Goal: Understand process/instructions: Learn how to perform a task or action

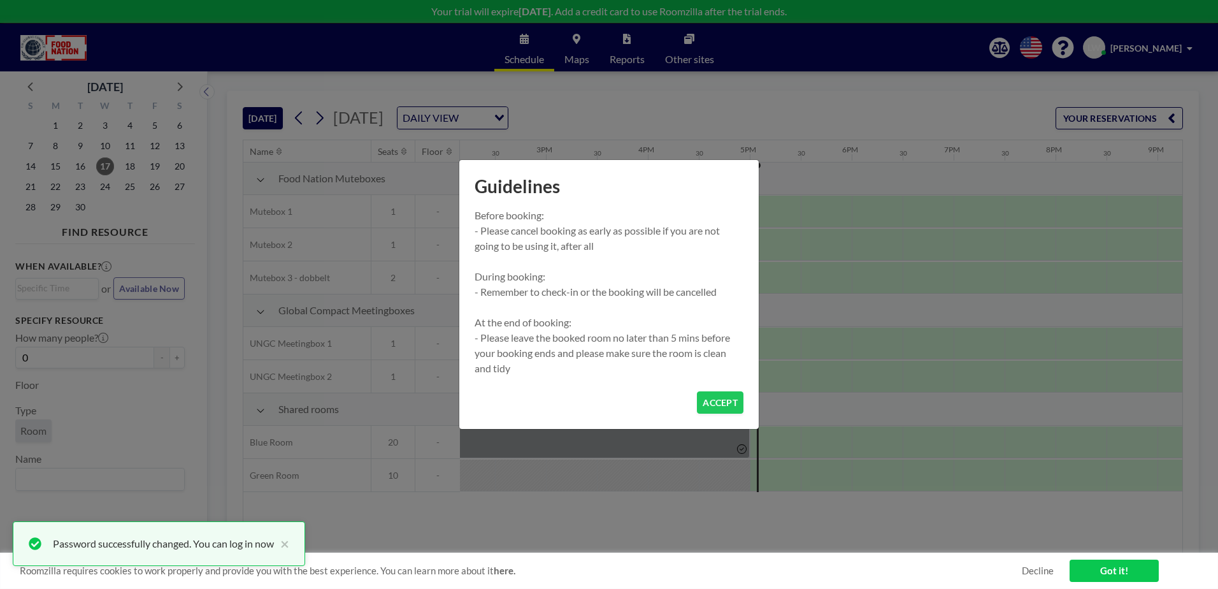
scroll to position [0, 1682]
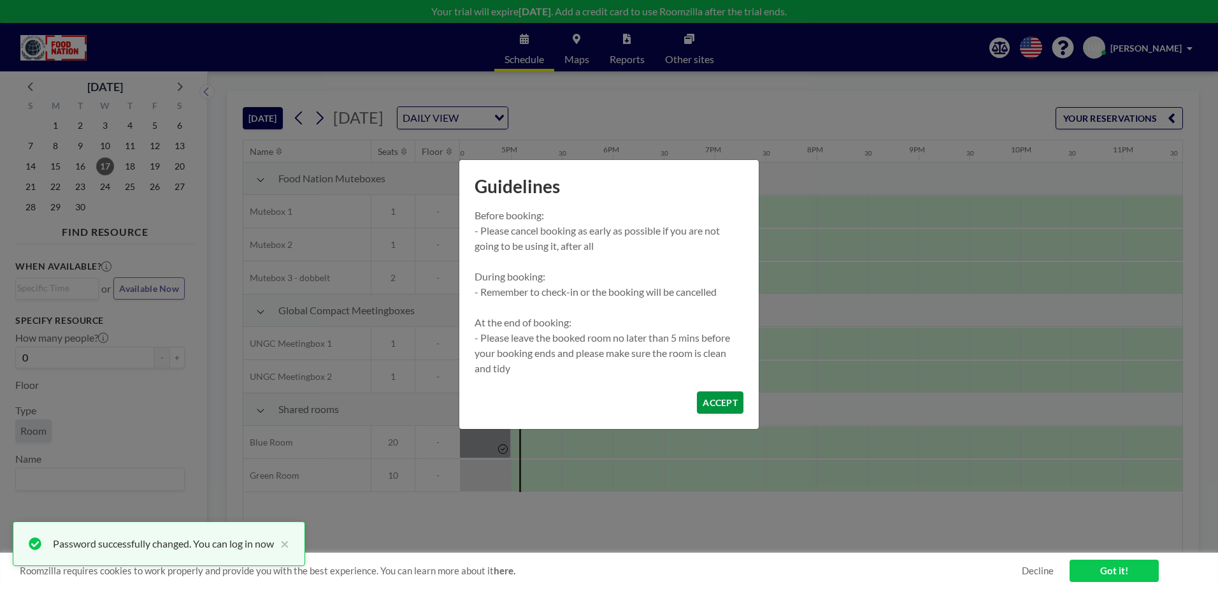
click at [725, 401] on button "ACCEPT" at bounding box center [720, 402] width 47 height 22
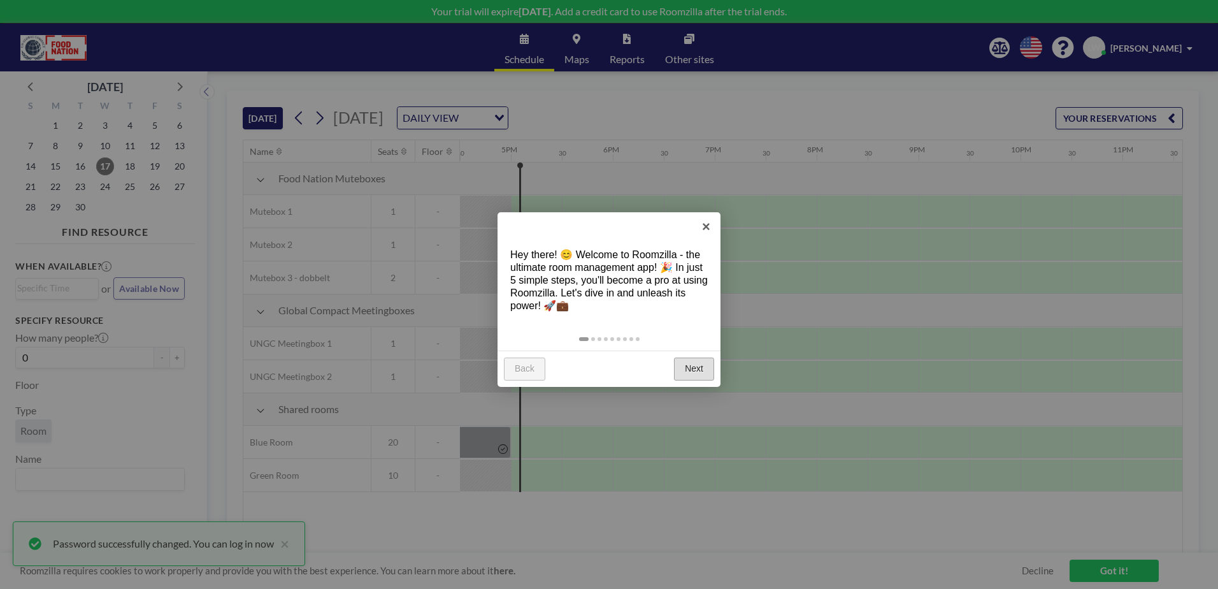
click at [690, 371] on link "Next" at bounding box center [694, 368] width 40 height 23
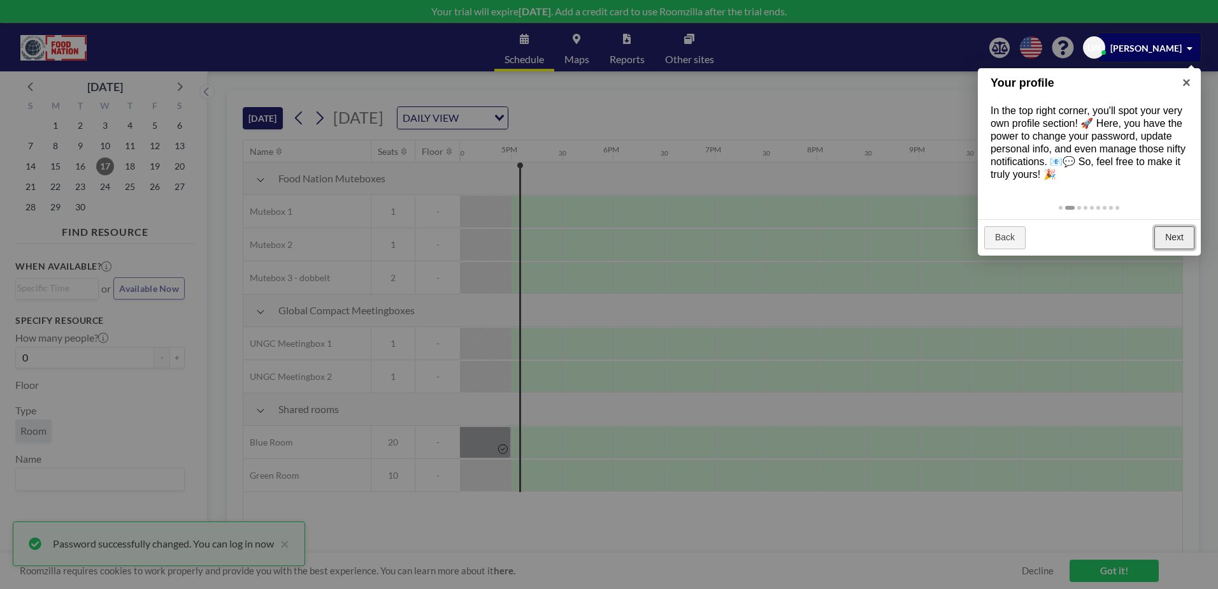
click at [1168, 240] on link "Next" at bounding box center [1174, 237] width 40 height 23
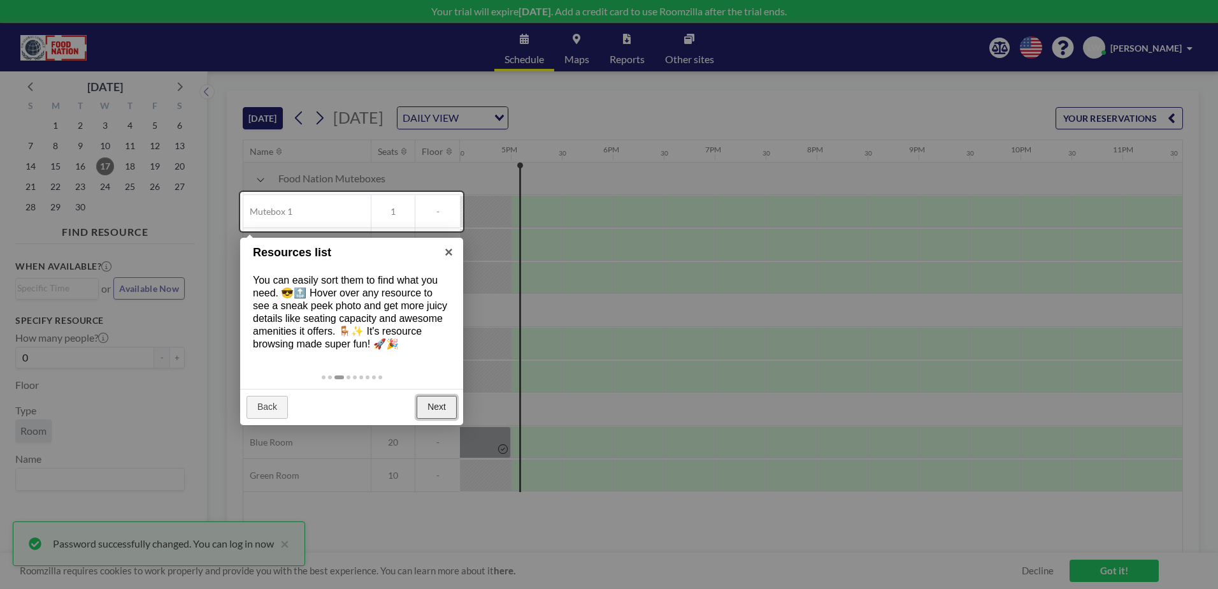
click at [422, 407] on link "Next" at bounding box center [437, 407] width 40 height 23
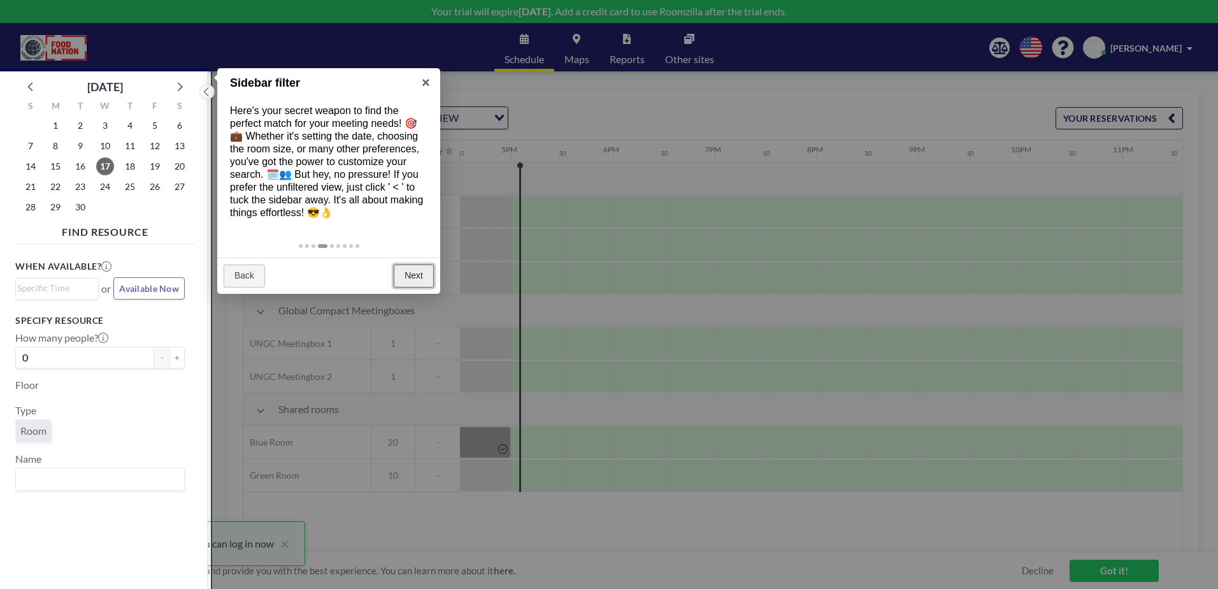
scroll to position [3, 0]
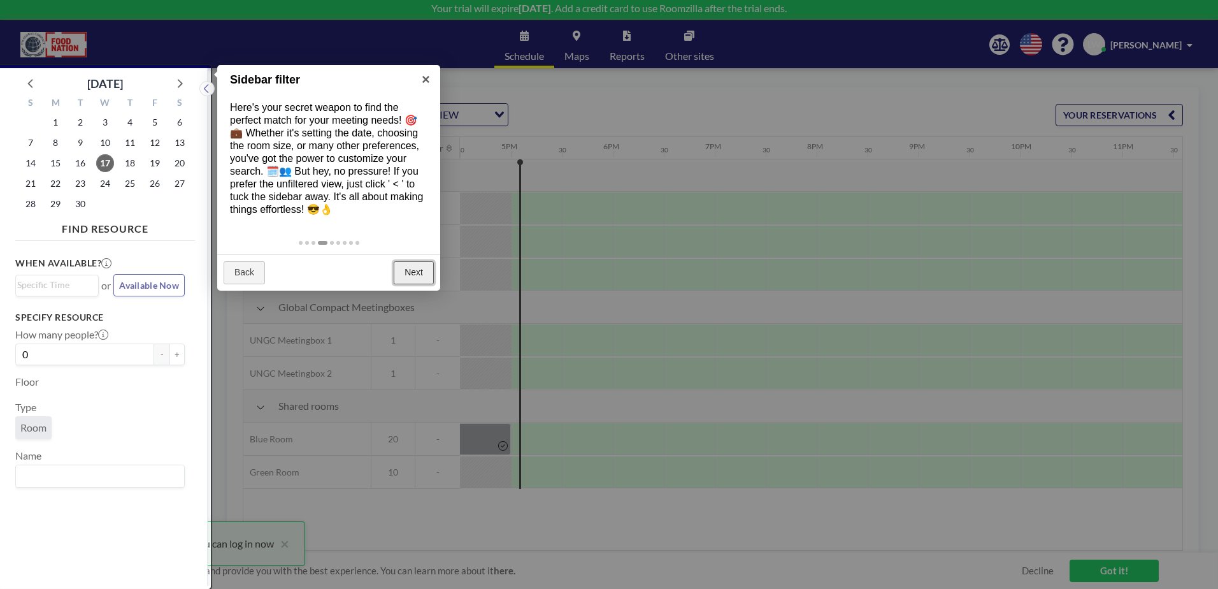
click at [403, 275] on link "Next" at bounding box center [414, 272] width 40 height 23
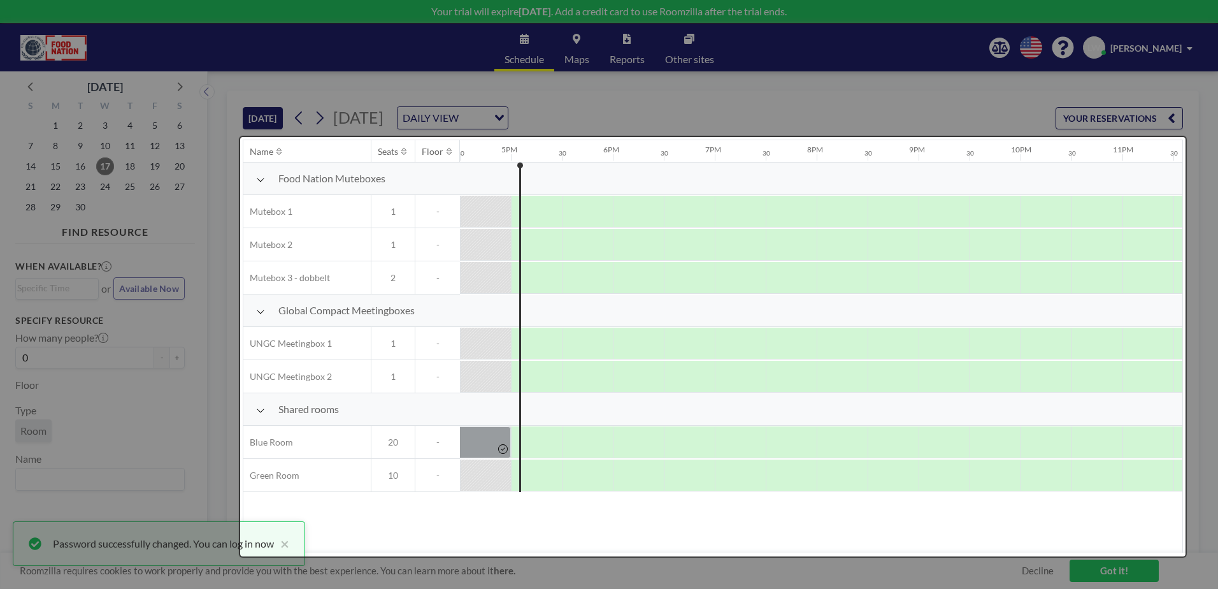
scroll to position [0, 0]
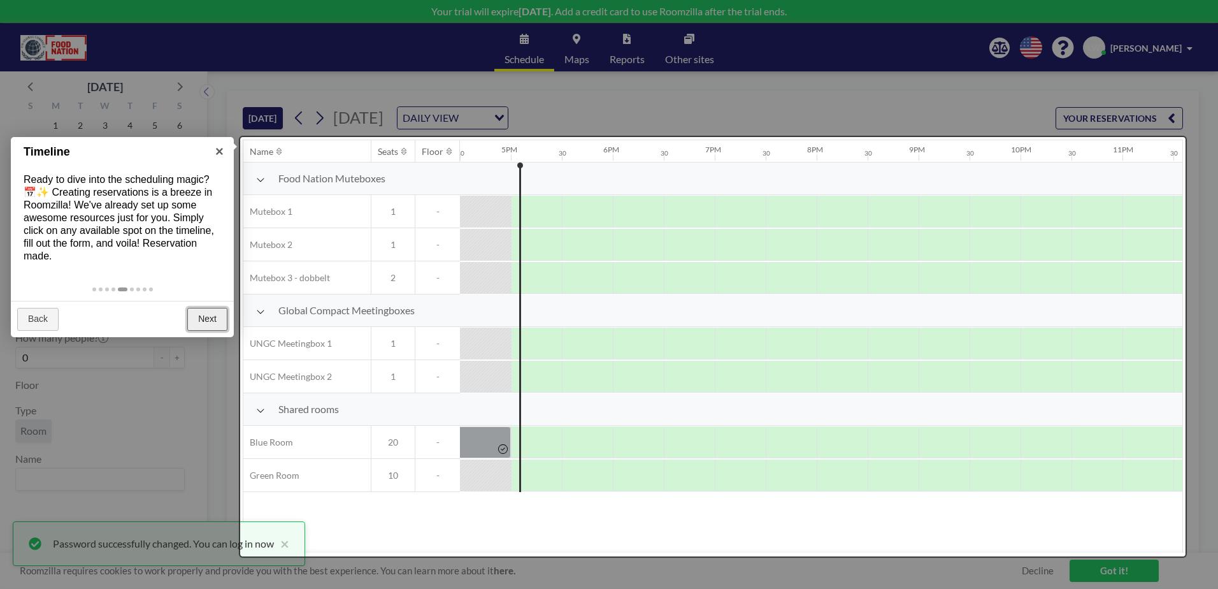
click at [200, 318] on link "Next" at bounding box center [207, 319] width 40 height 23
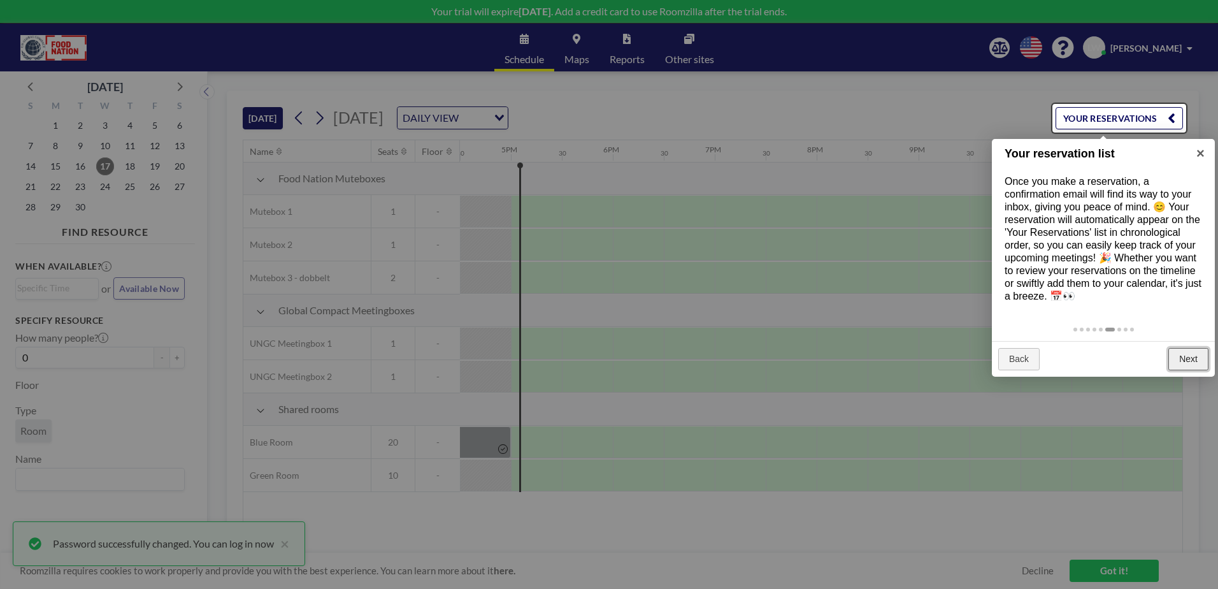
click at [1190, 357] on link "Next" at bounding box center [1188, 359] width 40 height 23
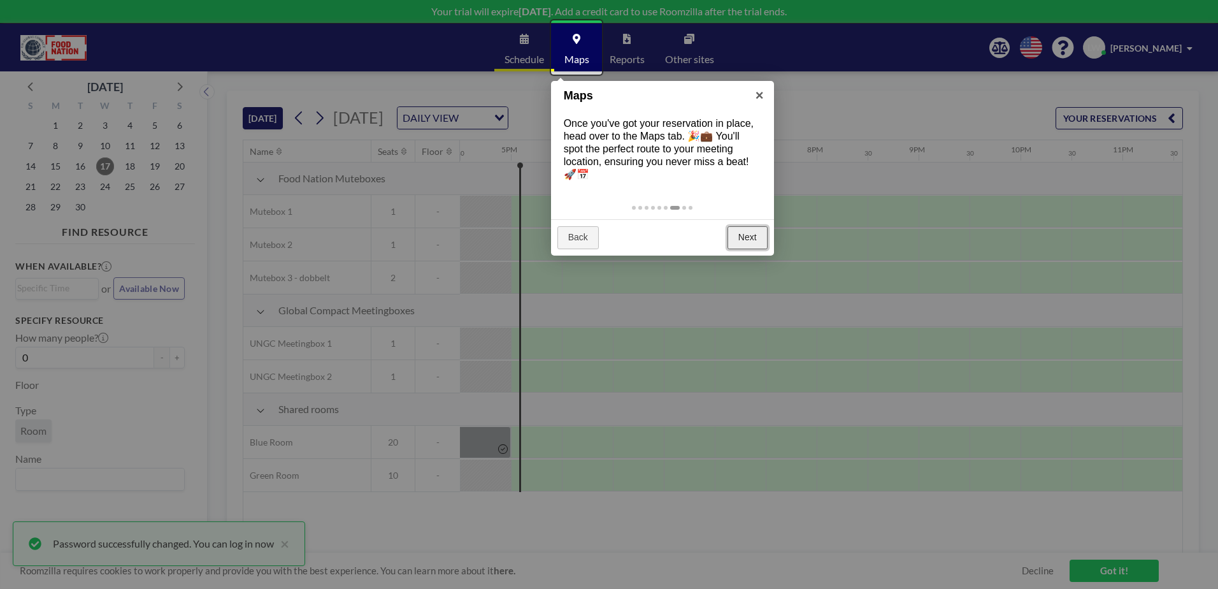
click at [752, 240] on link "Next" at bounding box center [748, 237] width 40 height 23
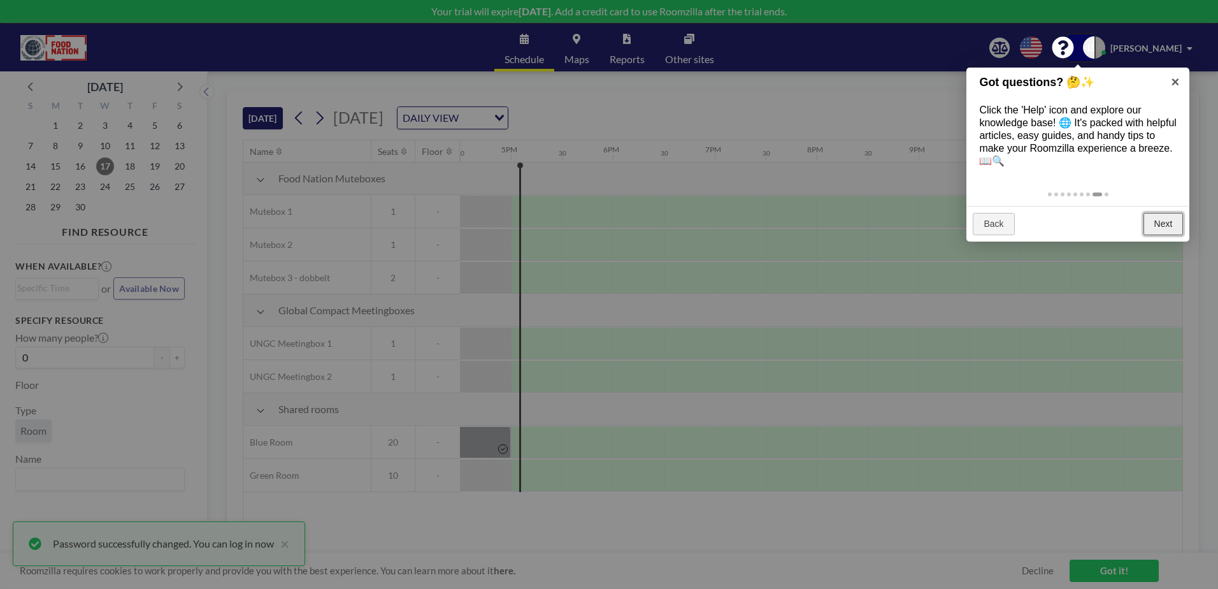
click at [1172, 222] on link "Next" at bounding box center [1164, 224] width 40 height 23
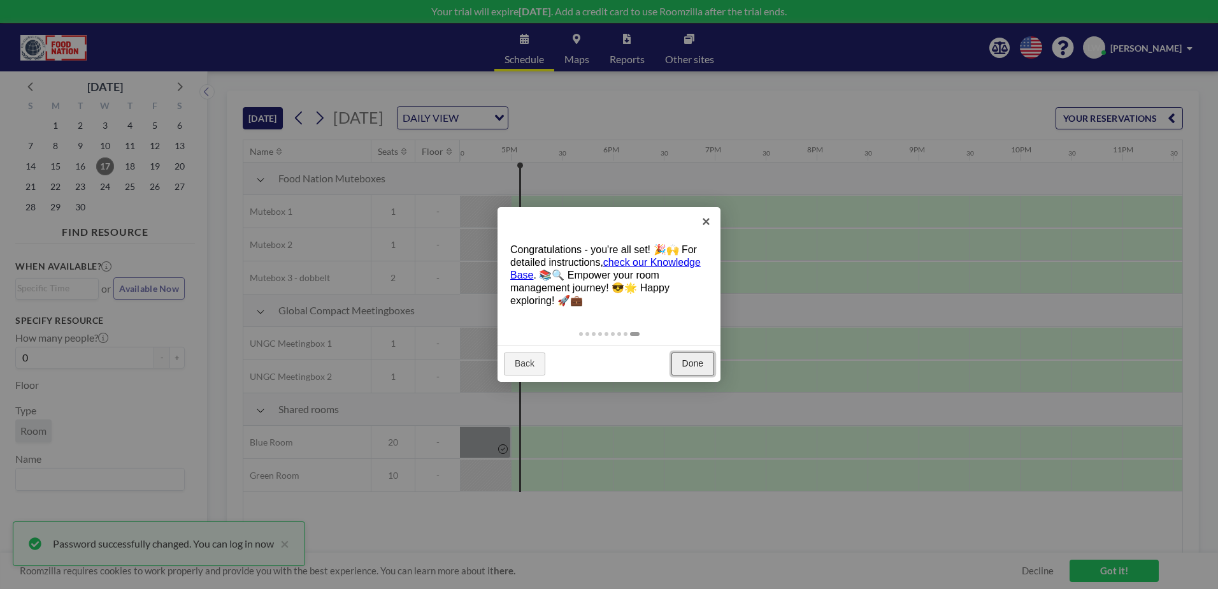
click at [691, 366] on link "Done" at bounding box center [692, 363] width 43 height 23
